Goal: Task Accomplishment & Management: Complete application form

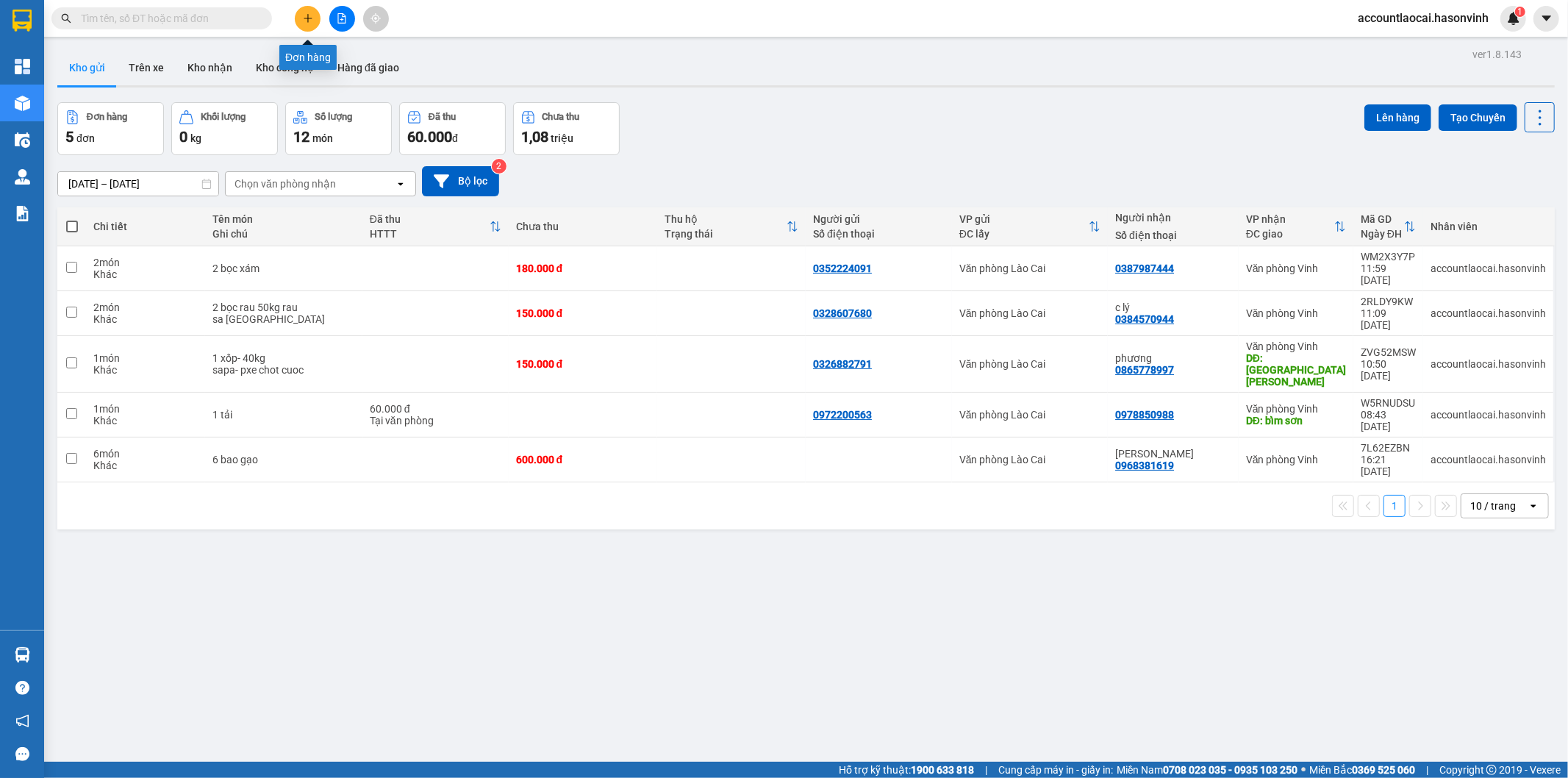
click at [300, 18] on button at bounding box center [307, 19] width 26 height 26
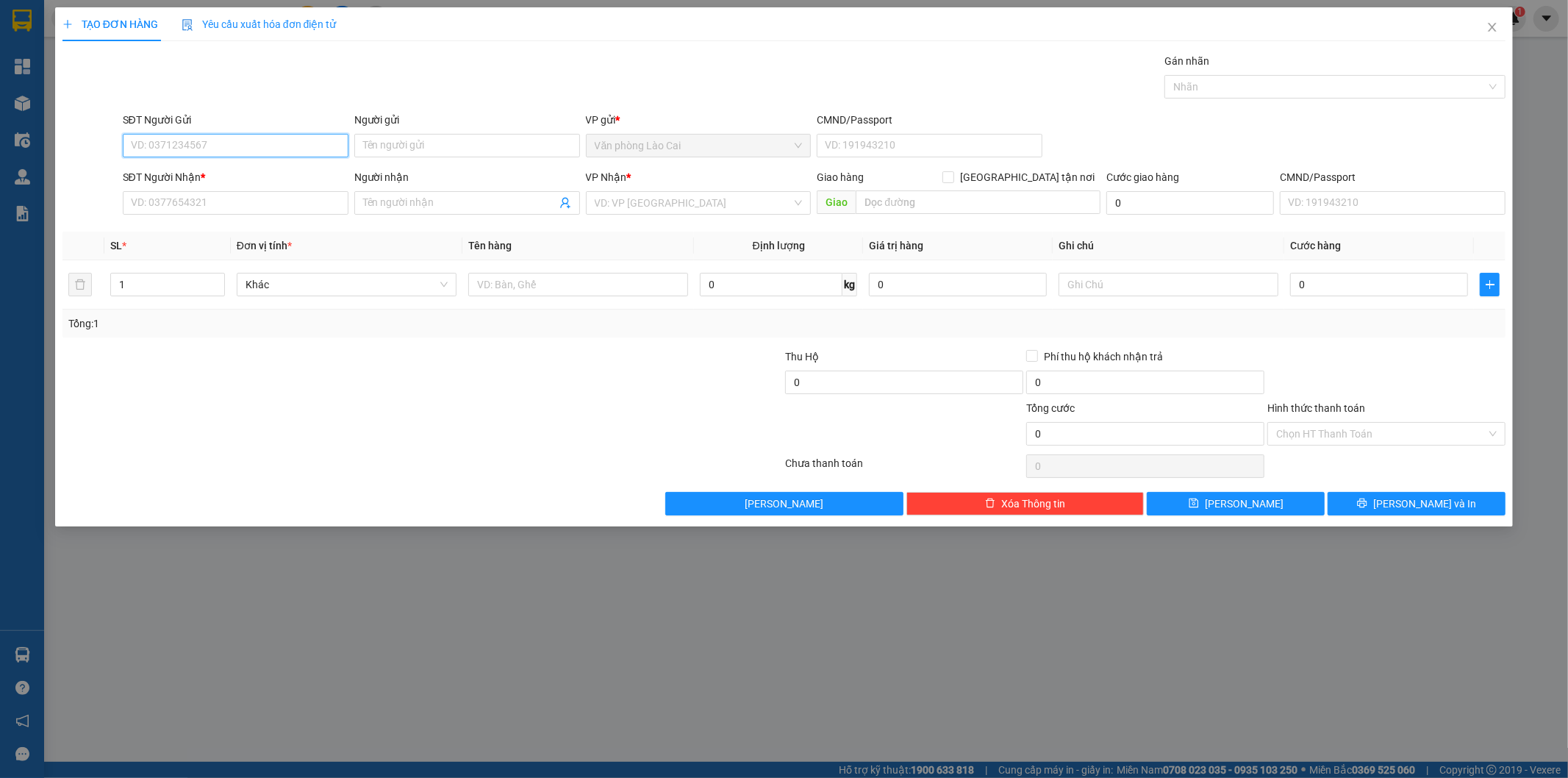
click at [245, 146] on input "SĐT Người Gửi" at bounding box center [235, 146] width 225 height 23
click at [245, 146] on input "222" at bounding box center [235, 146] width 225 height 23
click at [225, 182] on div "0888150222" at bounding box center [235, 175] width 208 height 16
type input "0888150222"
type input "0916767354"
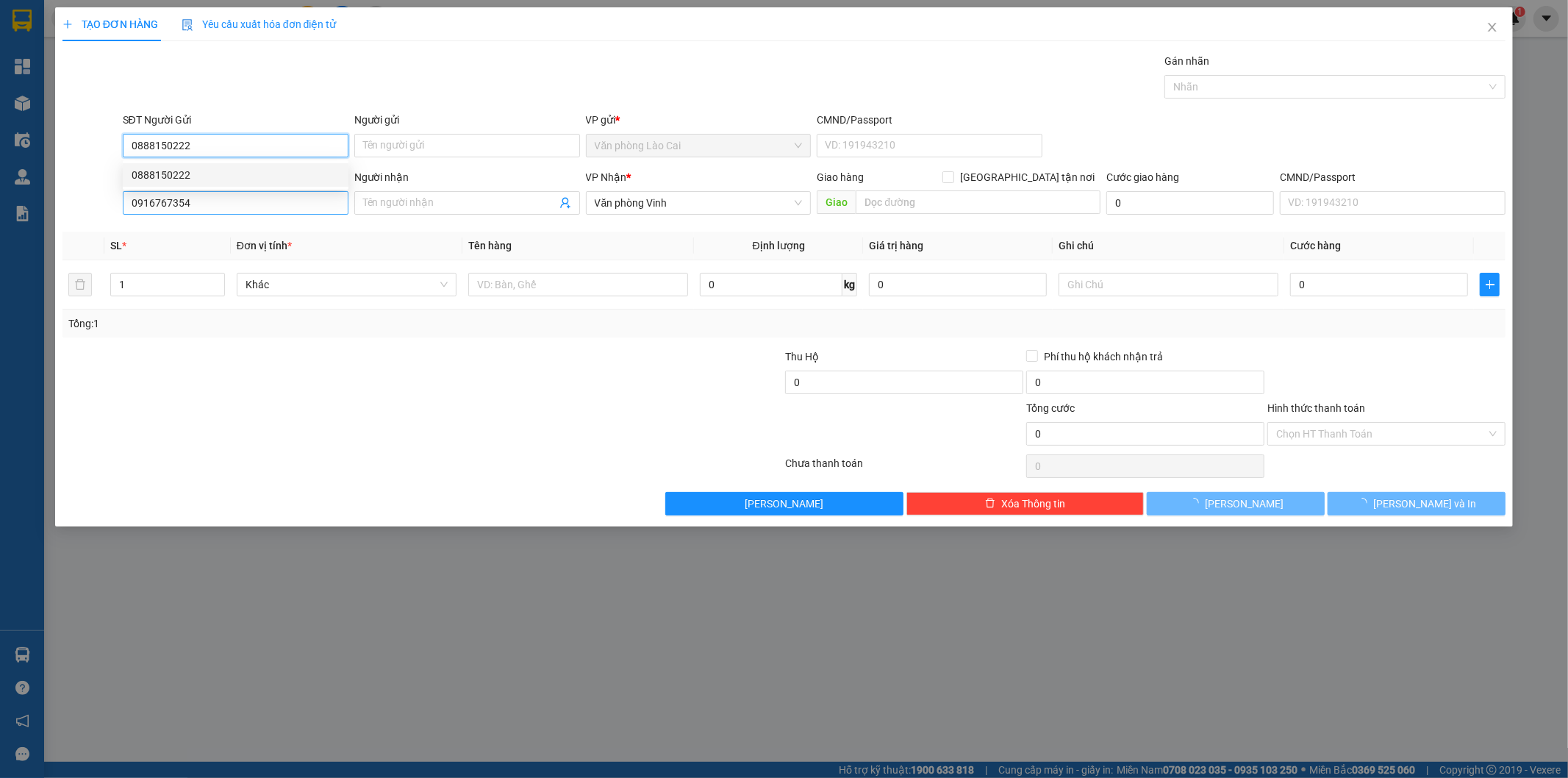
type input "700.000"
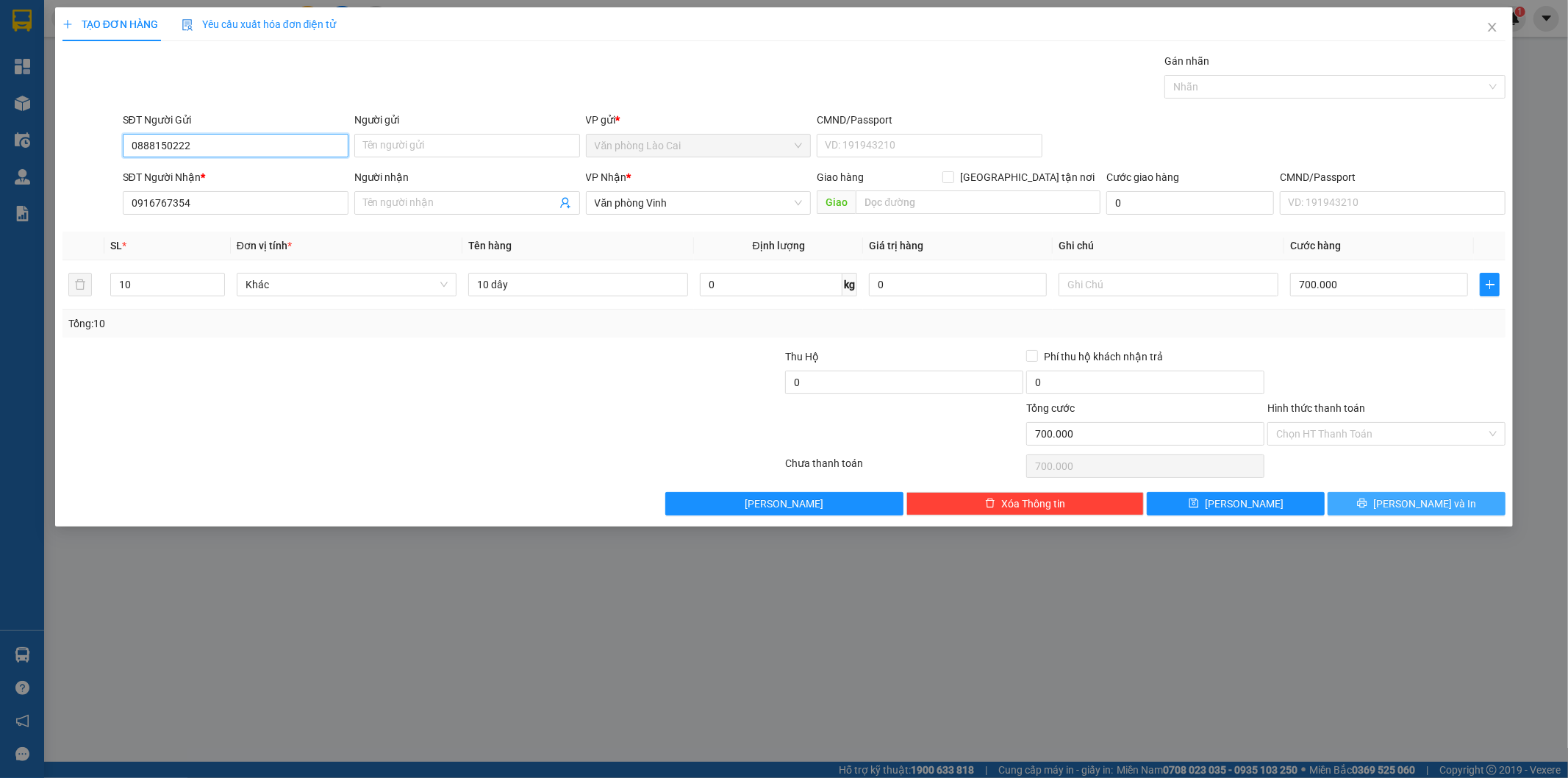
type input "0888150222"
click at [1430, 515] on button "[PERSON_NAME] và In" at bounding box center [1417, 504] width 178 height 23
